Goal: Transaction & Acquisition: Download file/media

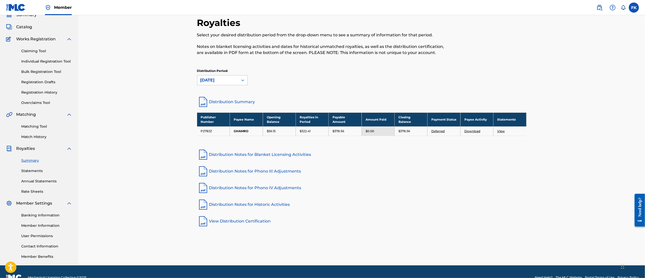
scroll to position [35, 0]
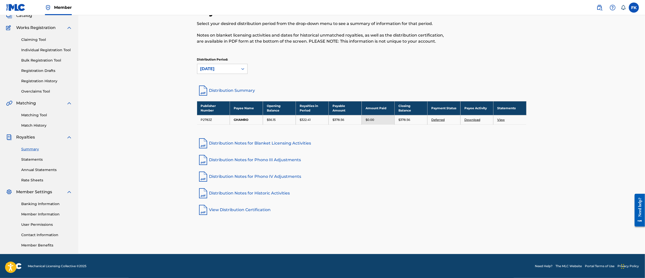
click at [29, 168] on link "Annual Statements" at bounding box center [46, 169] width 51 height 5
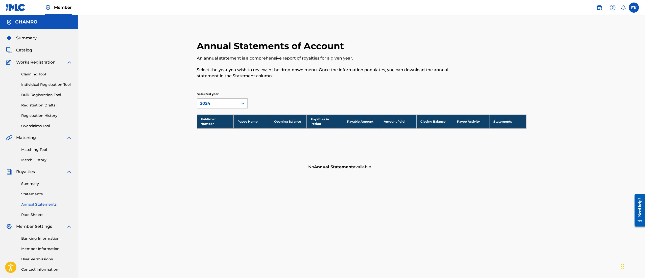
click at [35, 192] on link "Statements" at bounding box center [46, 194] width 51 height 5
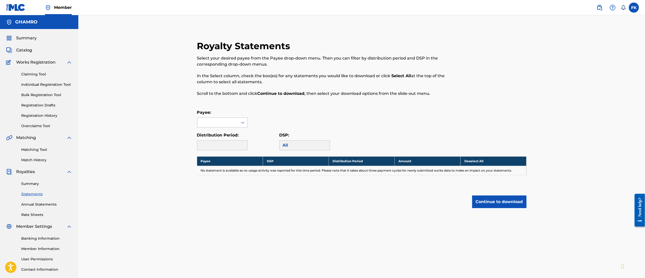
click at [240, 124] on icon at bounding box center [242, 122] width 5 height 5
click at [236, 130] on div "GHAMRO" at bounding box center [222, 134] width 50 height 13
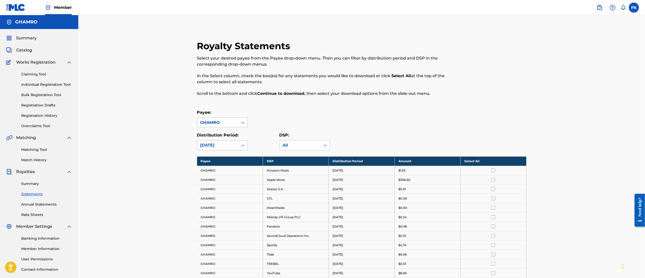
click at [244, 147] on icon at bounding box center [242, 145] width 5 height 5
click at [228, 152] on div "[DATE]" at bounding box center [222, 156] width 50 height 13
click at [483, 165] on th "Select All" at bounding box center [493, 161] width 66 height 9
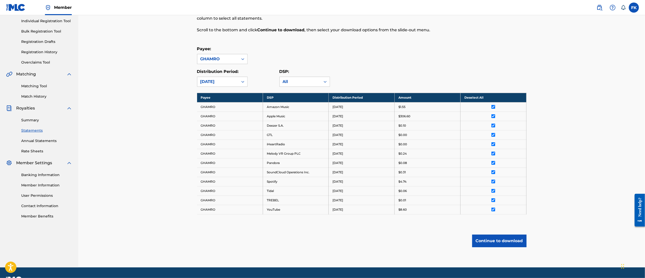
scroll to position [78, 0]
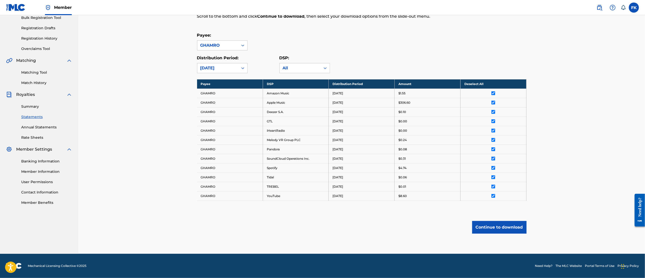
click at [502, 221] on button "Continue to download" at bounding box center [499, 227] width 54 height 13
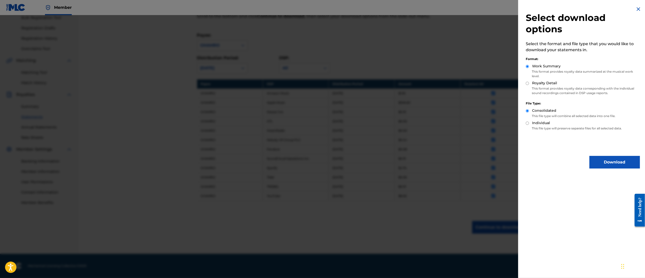
click at [603, 159] on button "Download" at bounding box center [614, 162] width 50 height 13
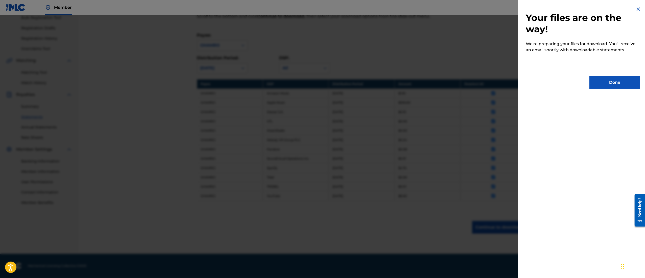
click at [611, 88] on button "Done" at bounding box center [614, 82] width 50 height 13
